Goal: Information Seeking & Learning: Learn about a topic

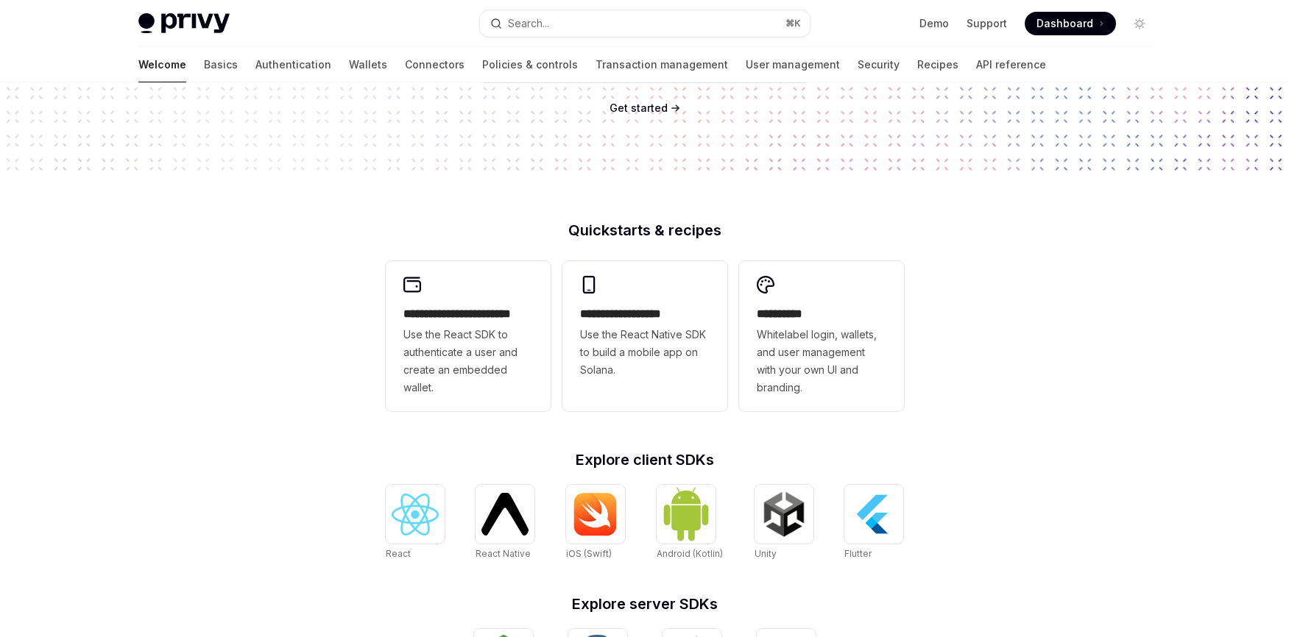
scroll to position [262, 0]
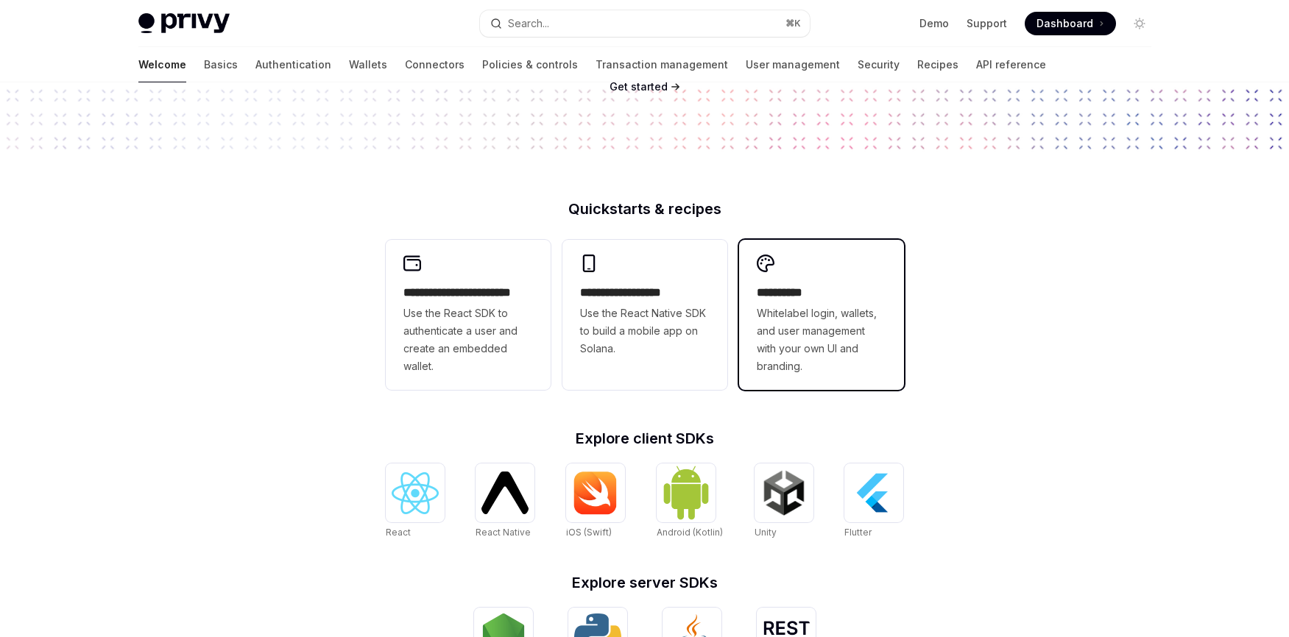
click at [802, 347] on span "Whitelabel login, wallets, and user management with your own UI and branding." at bounding box center [822, 340] width 130 height 71
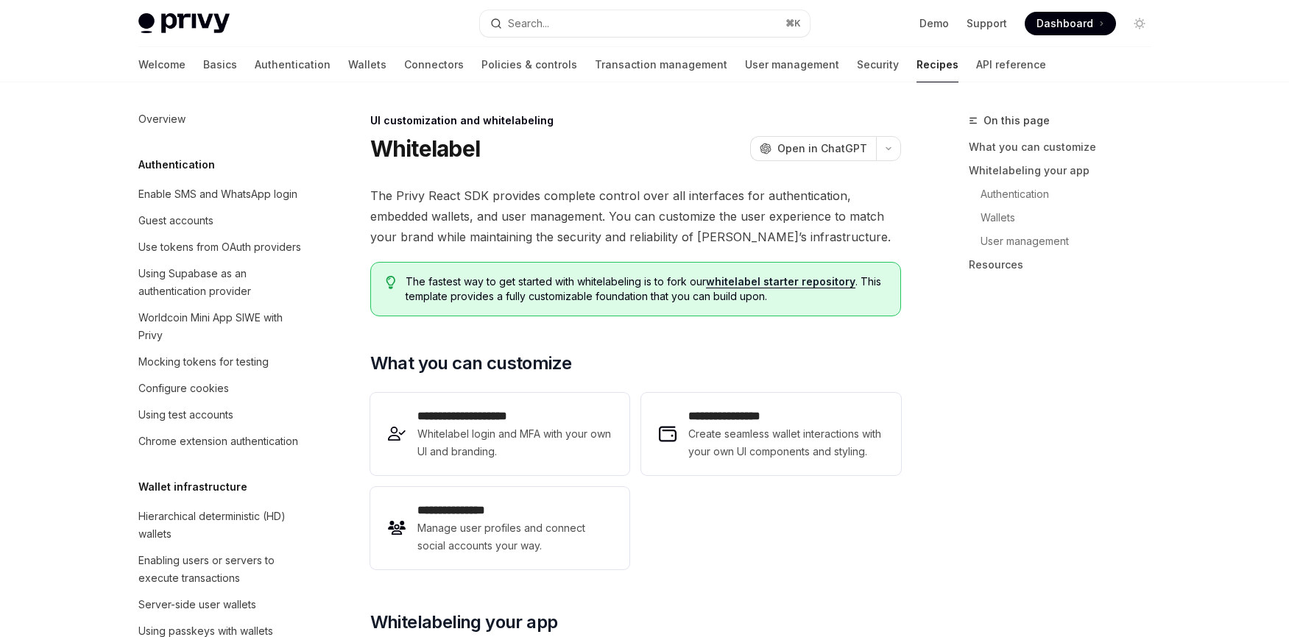
type textarea "*"
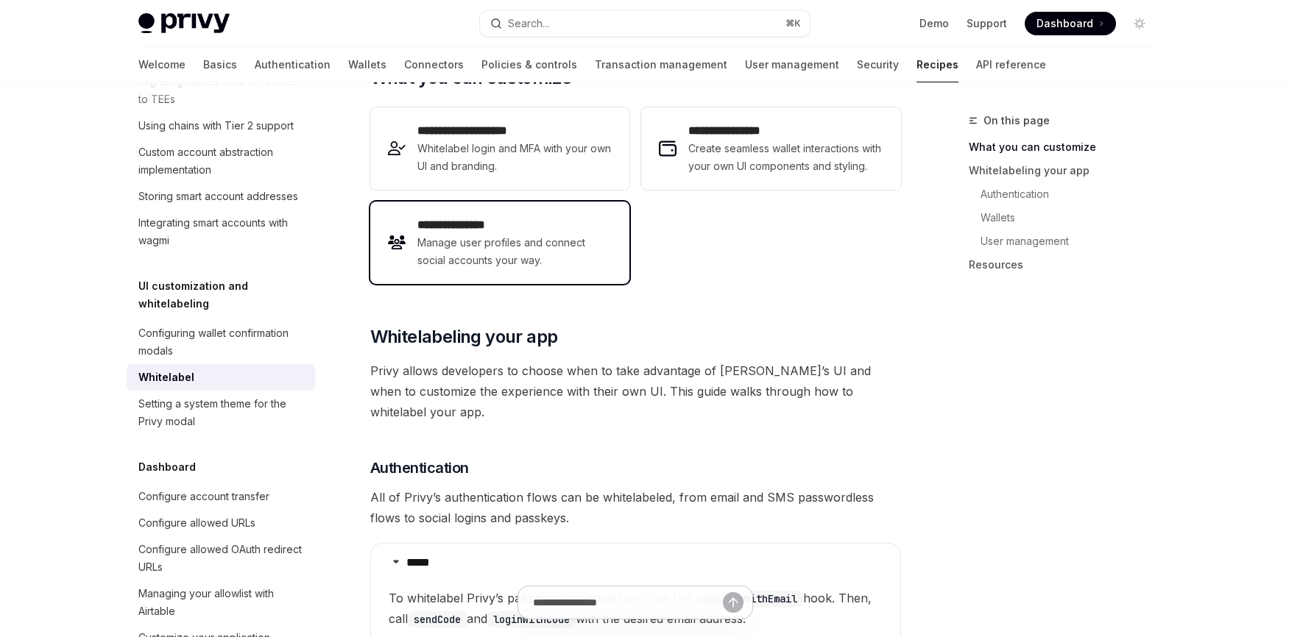
click at [471, 266] on span "Manage user profiles and connect social accounts your way." at bounding box center [514, 251] width 194 height 35
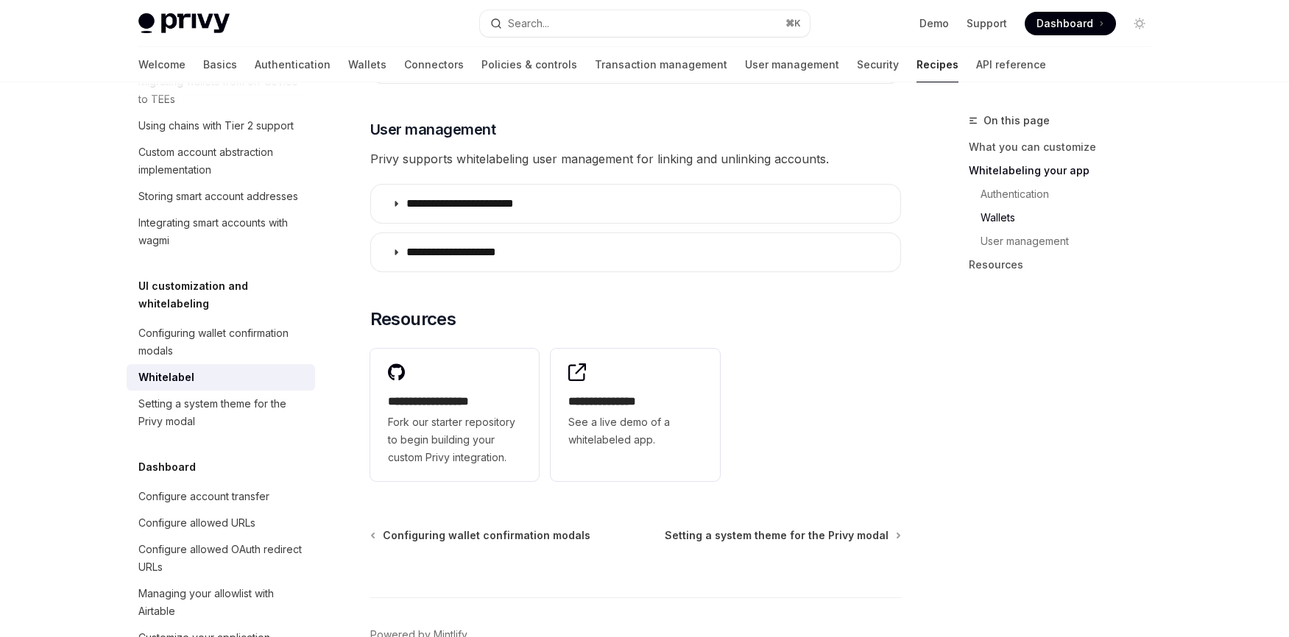
scroll to position [1915, 0]
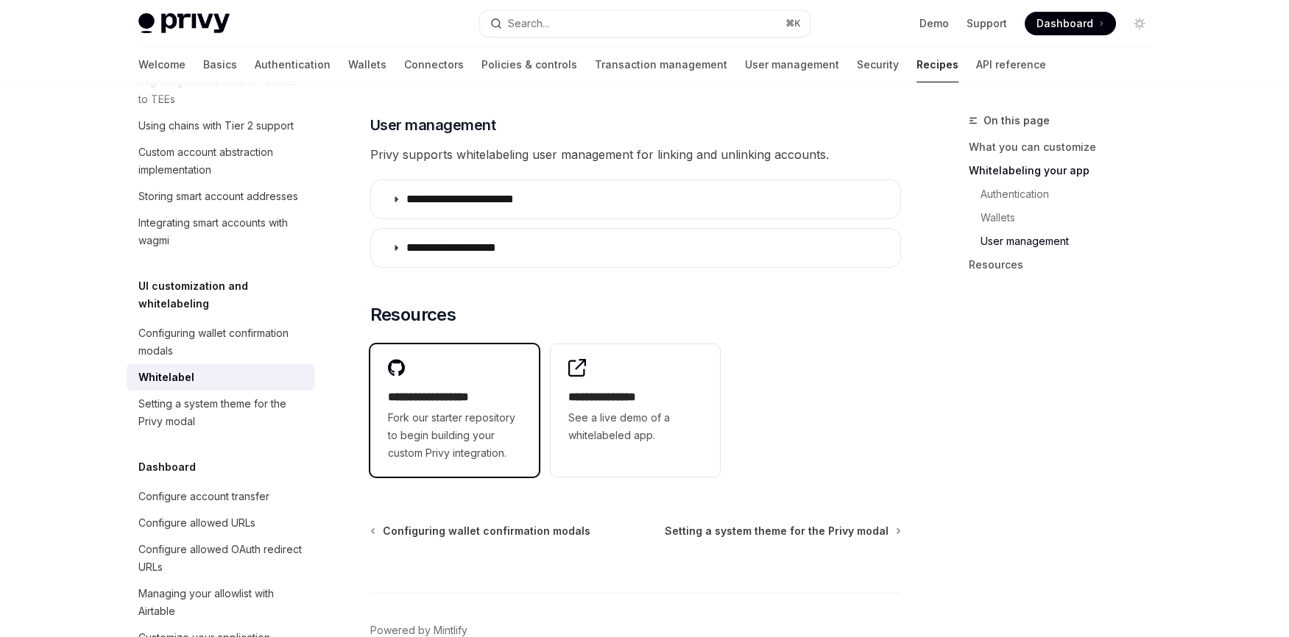
click at [438, 394] on h2 "**********" at bounding box center [455, 398] width 134 height 18
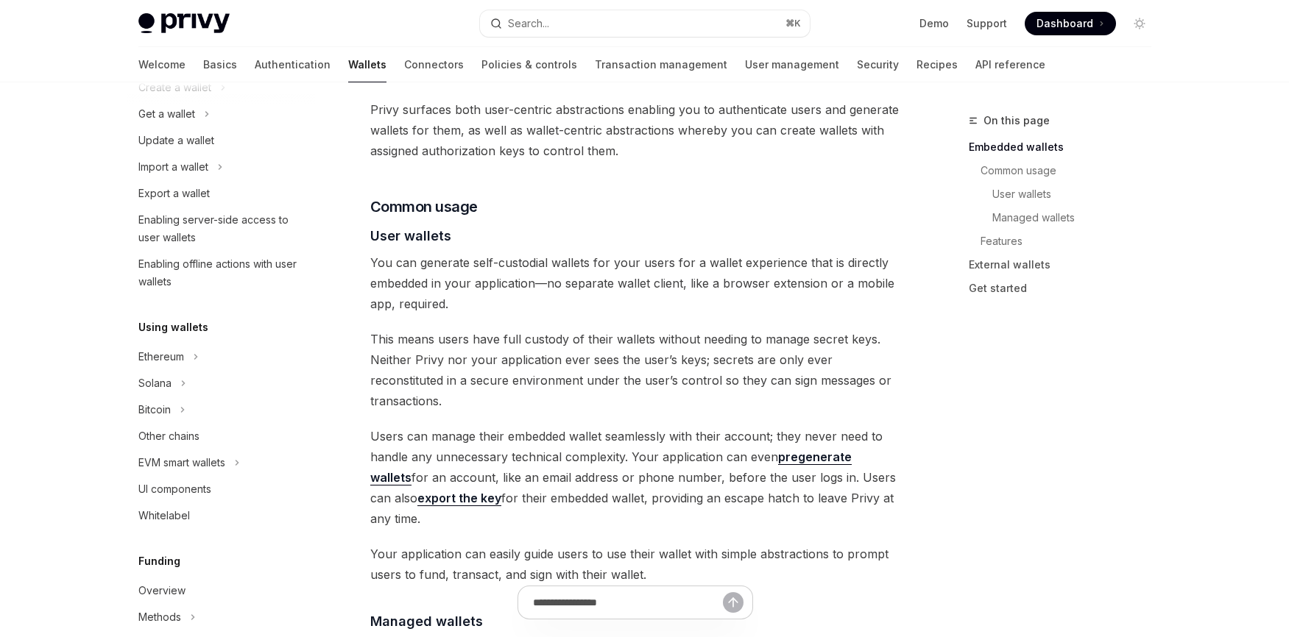
scroll to position [902, 0]
